Goal: Information Seeking & Learning: Learn about a topic

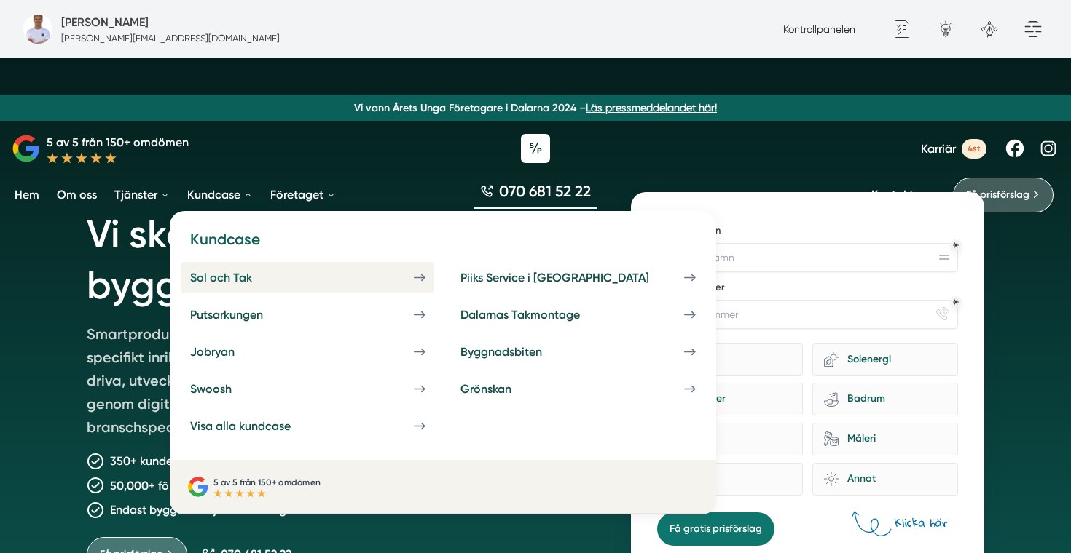
click at [229, 277] on div "Sol och Tak" at bounding box center [238, 278] width 97 height 14
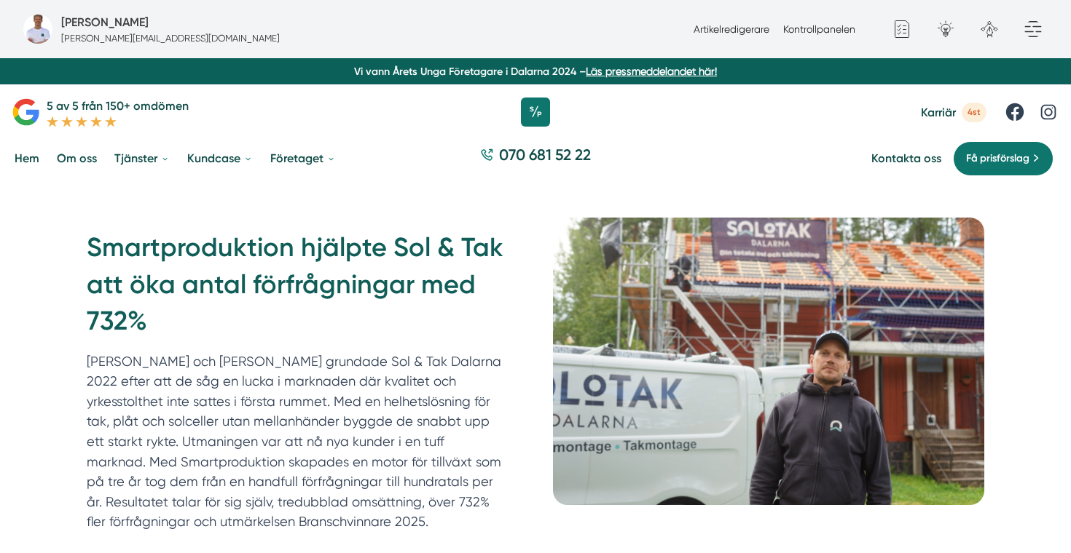
drag, startPoint x: 184, startPoint y: 311, endPoint x: 64, endPoint y: 254, distance: 132.3
click at [64, 254] on div "Smartproduktion hjälpte Sol & Tak att öka antal förfrågningar med 732% [PERSON_…" at bounding box center [535, 384] width 1071 height 403
copy h1 "Smartproduktion hjälpte Sol & Tak att öka antal förfrågningar med 732%"
